Goal: Find specific page/section: Find specific page/section

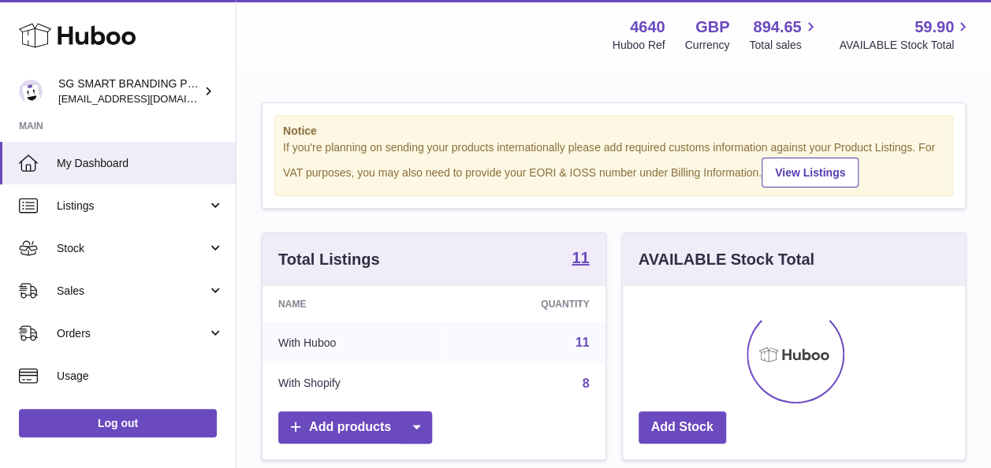
scroll to position [246, 342]
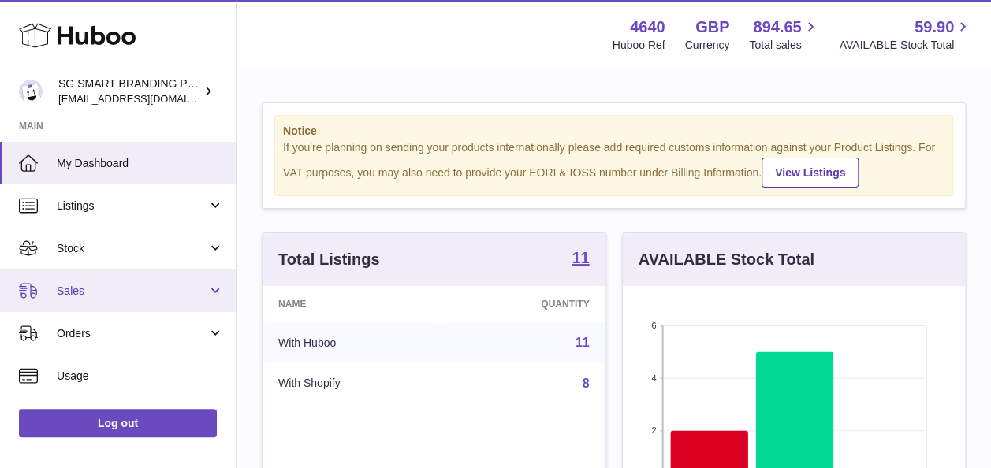
click at [143, 288] on span "Sales" at bounding box center [132, 291] width 151 height 15
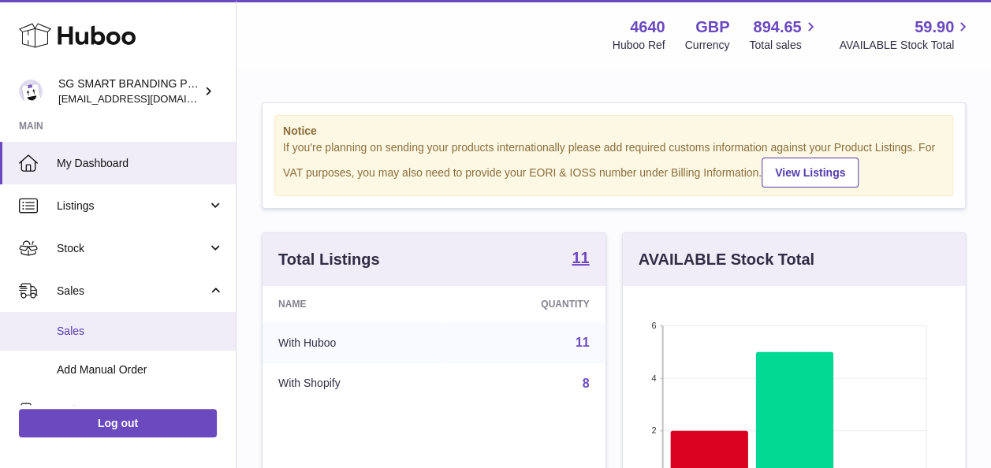
click at [121, 334] on span "Sales" at bounding box center [140, 331] width 167 height 15
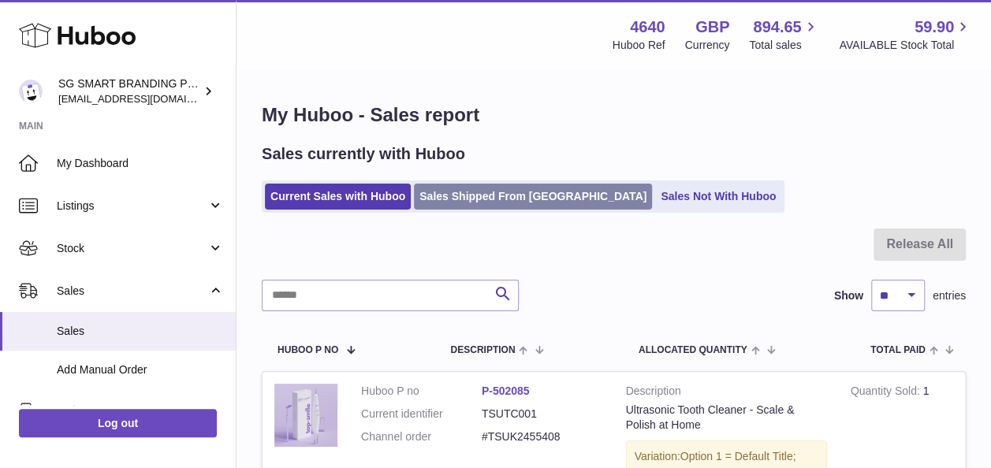
click at [467, 199] on link "Sales Shipped From [GEOGRAPHIC_DATA]" at bounding box center [533, 197] width 238 height 26
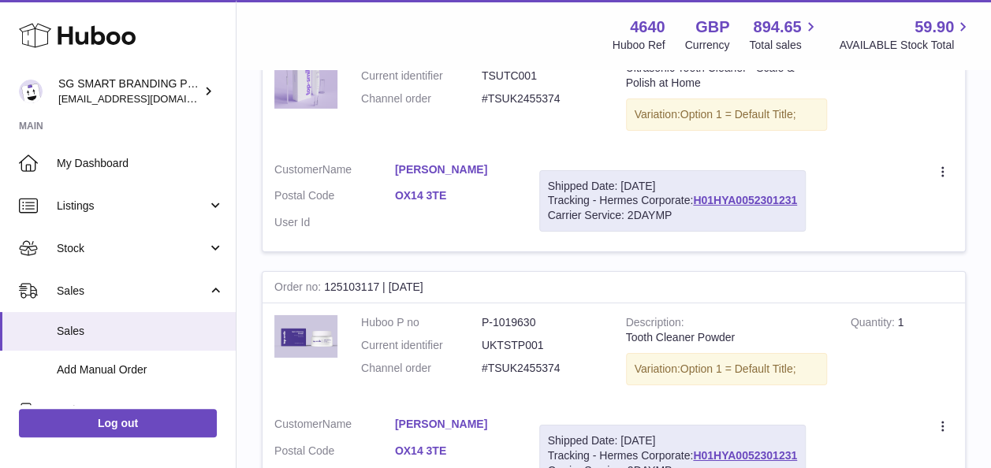
scroll to position [2548, 0]
